Goal: Information Seeking & Learning: Learn about a topic

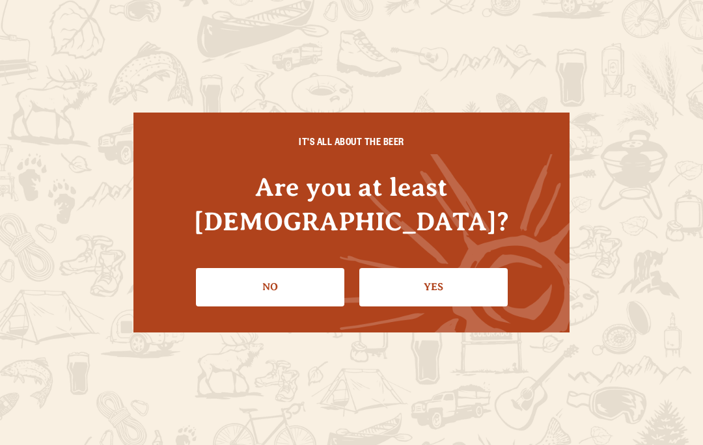
click at [418, 268] on link "Yes" at bounding box center [433, 287] width 148 height 38
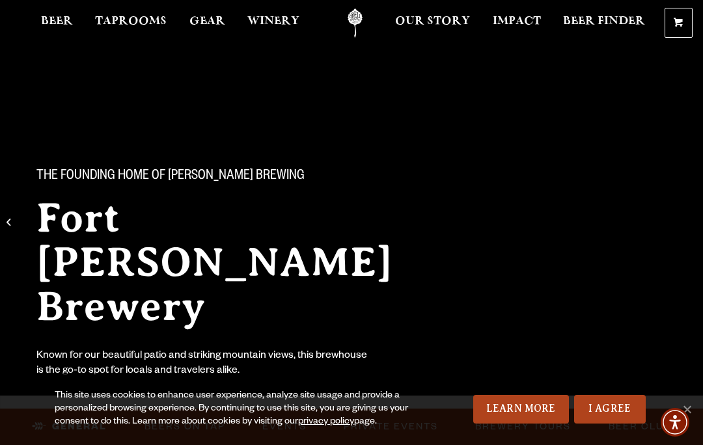
click at [607, 410] on link "I Agree" at bounding box center [610, 409] width 72 height 29
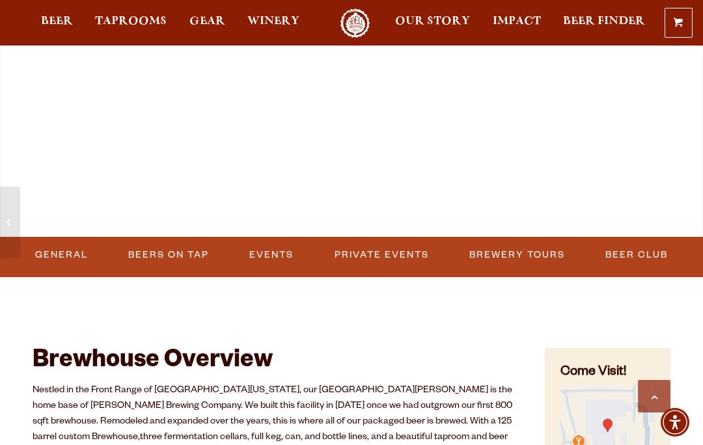
scroll to position [432, 0]
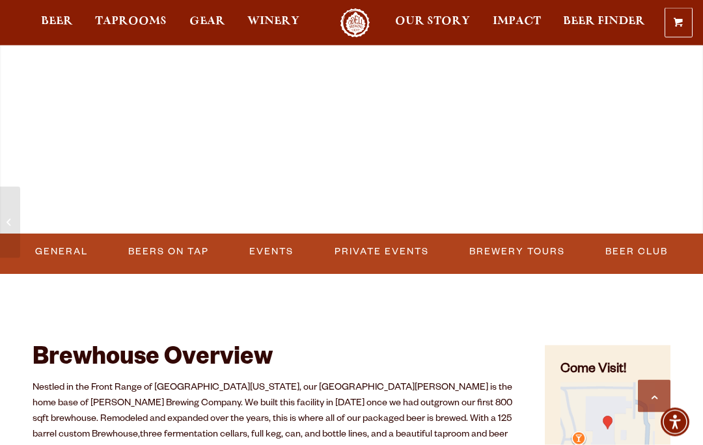
click at [276, 245] on link "Events" at bounding box center [271, 253] width 55 height 30
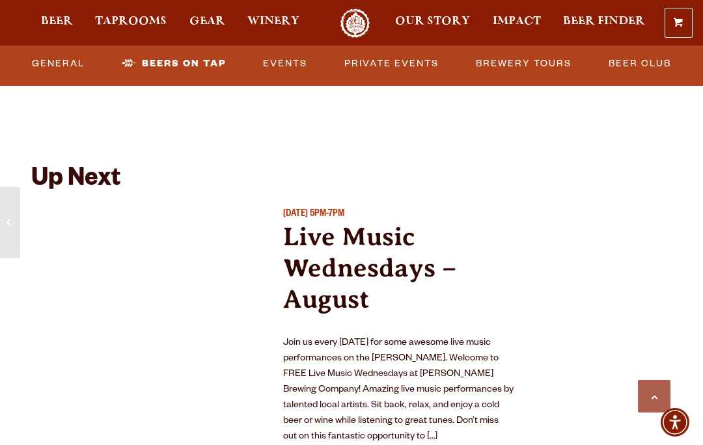
scroll to position [4993, 0]
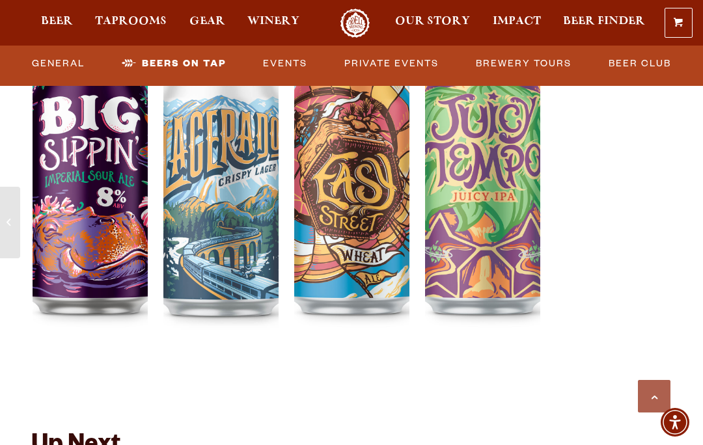
scroll to position [4702, 0]
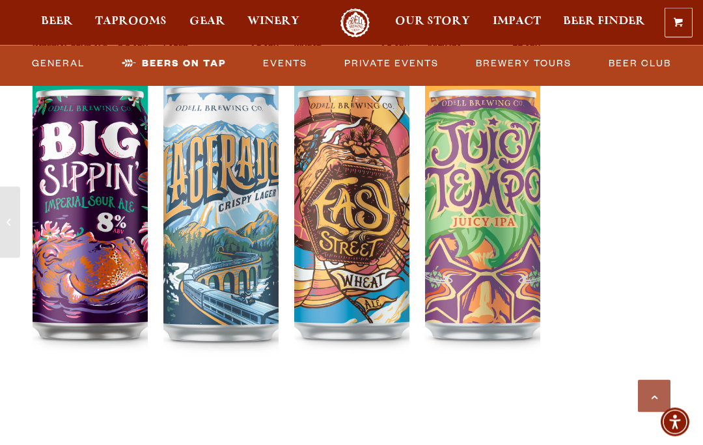
click at [281, 59] on link "Events" at bounding box center [285, 64] width 55 height 30
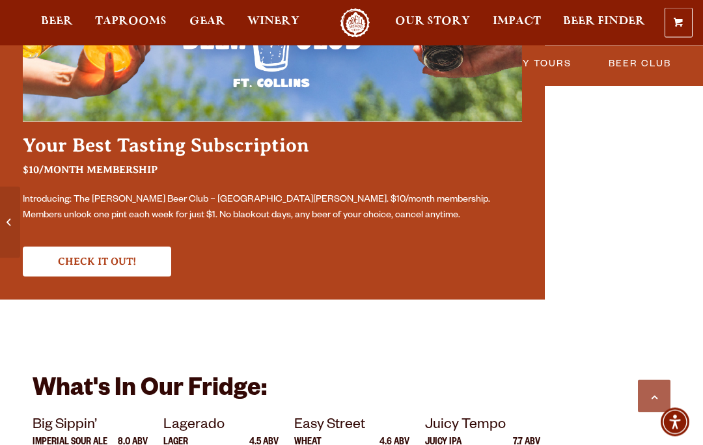
scroll to position [4297, 0]
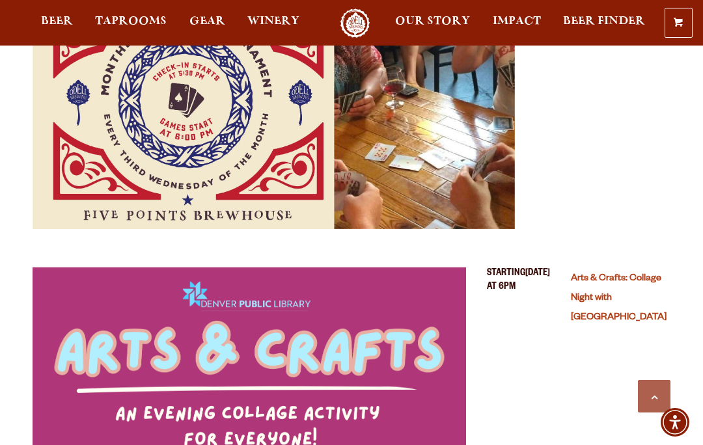
scroll to position [523, 0]
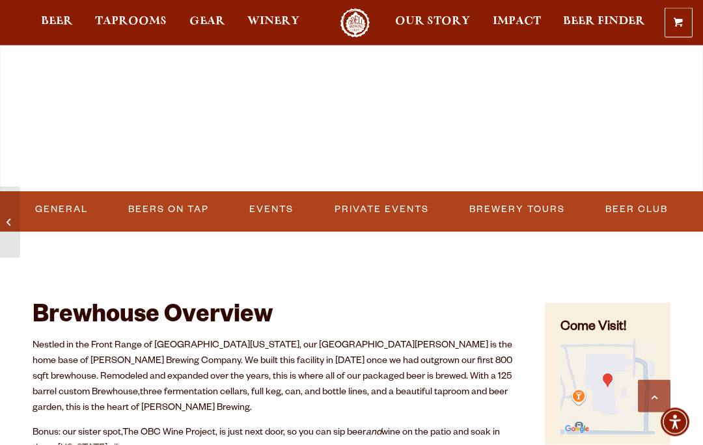
scroll to position [475, 0]
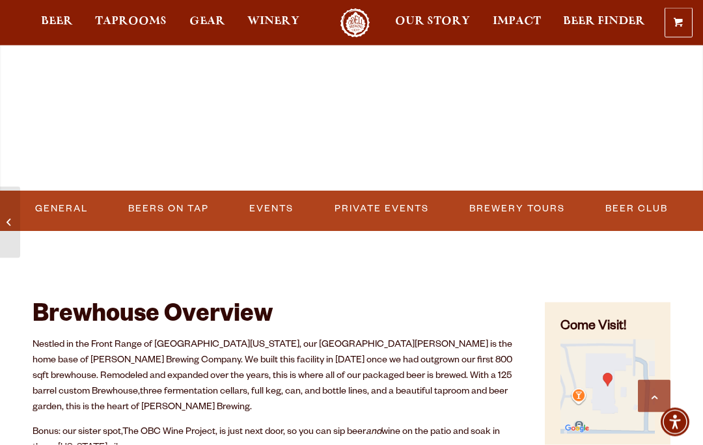
click at [389, 210] on link "Private Events" at bounding box center [381, 210] width 105 height 30
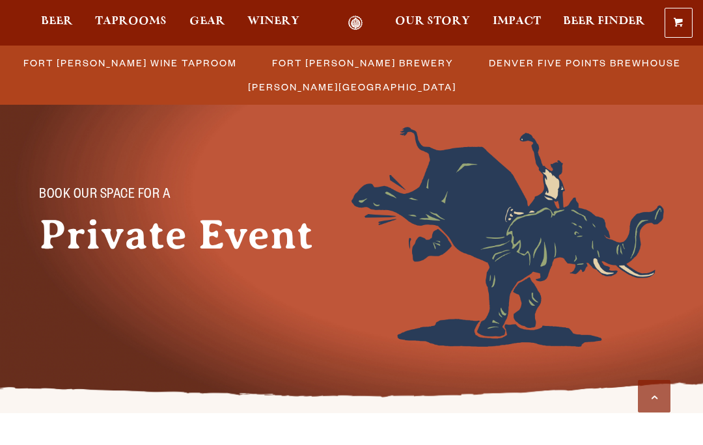
scroll to position [419, 0]
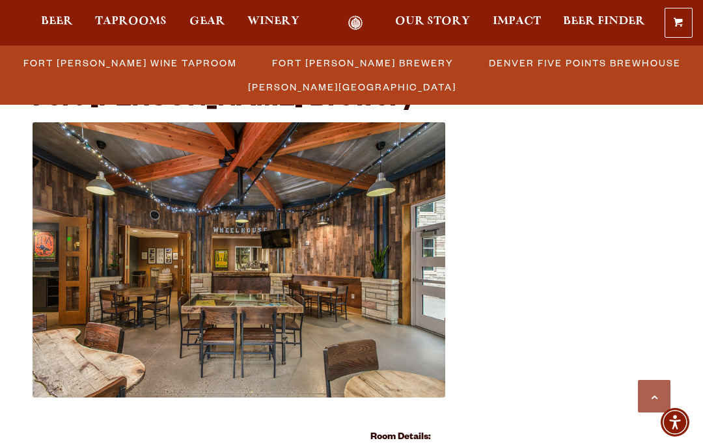
click at [144, 23] on span "Taprooms" at bounding box center [131, 21] width 72 height 10
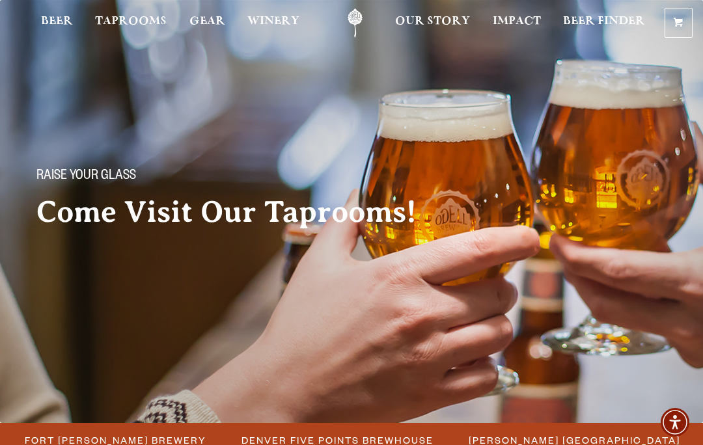
click at [153, 431] on span "Fort [PERSON_NAME] Brewery" at bounding box center [116, 440] width 182 height 19
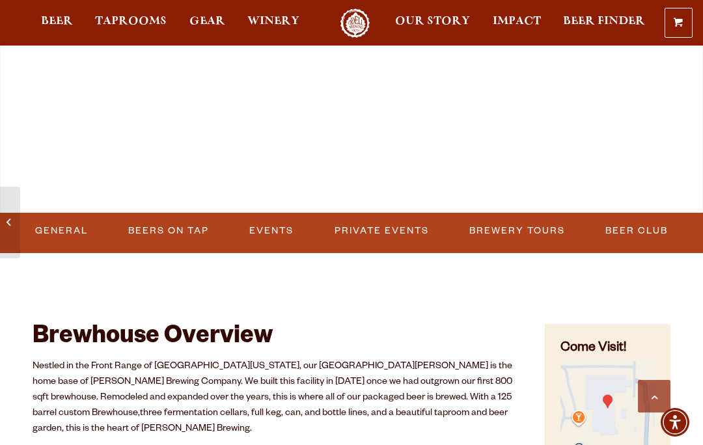
click at [272, 230] on link "Events" at bounding box center [271, 231] width 55 height 30
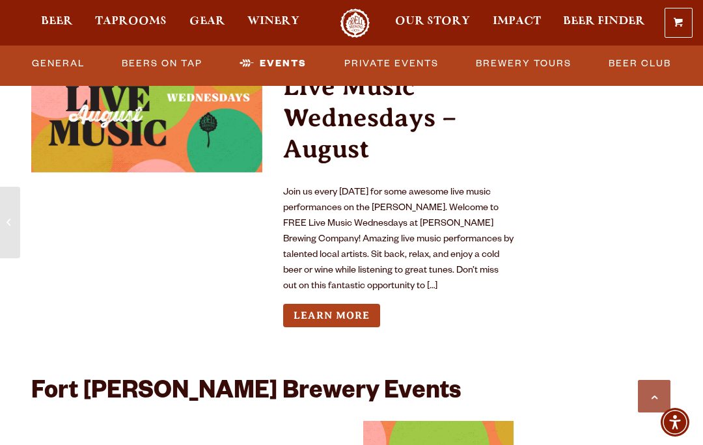
scroll to position [3125, 0]
